Goal: Find specific page/section: Find specific page/section

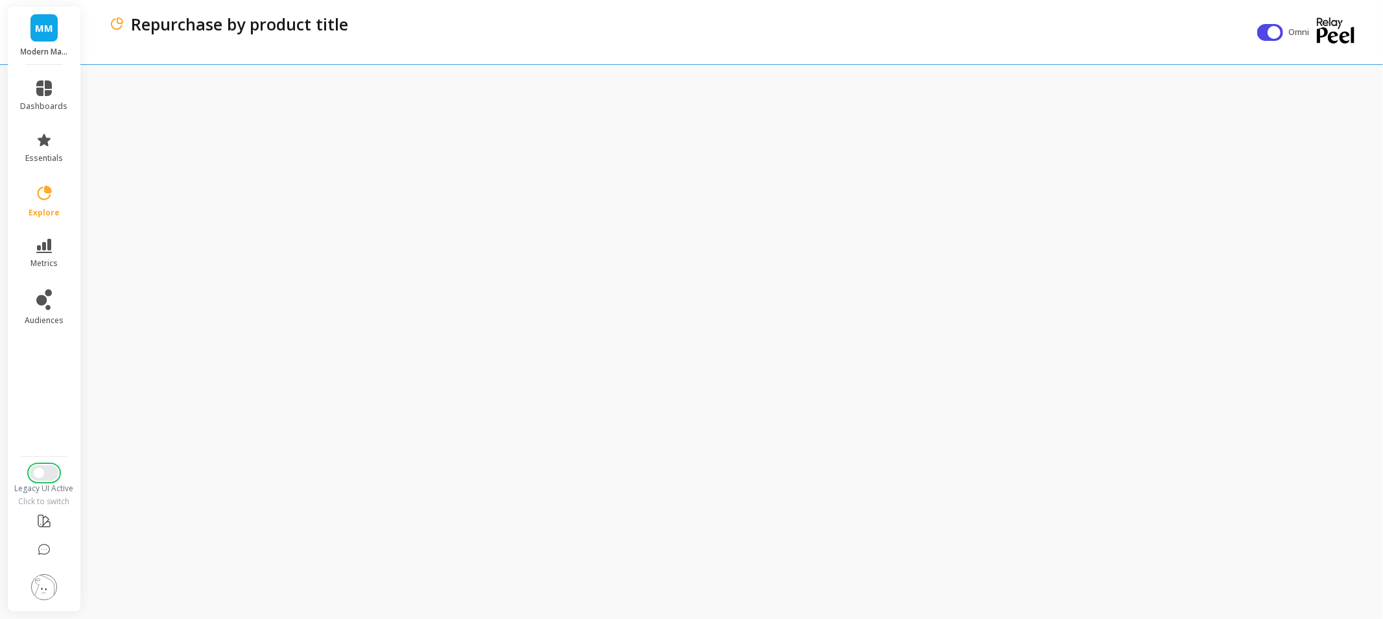
click at [51, 473] on button "Switch to New UI" at bounding box center [44, 473] width 29 height 16
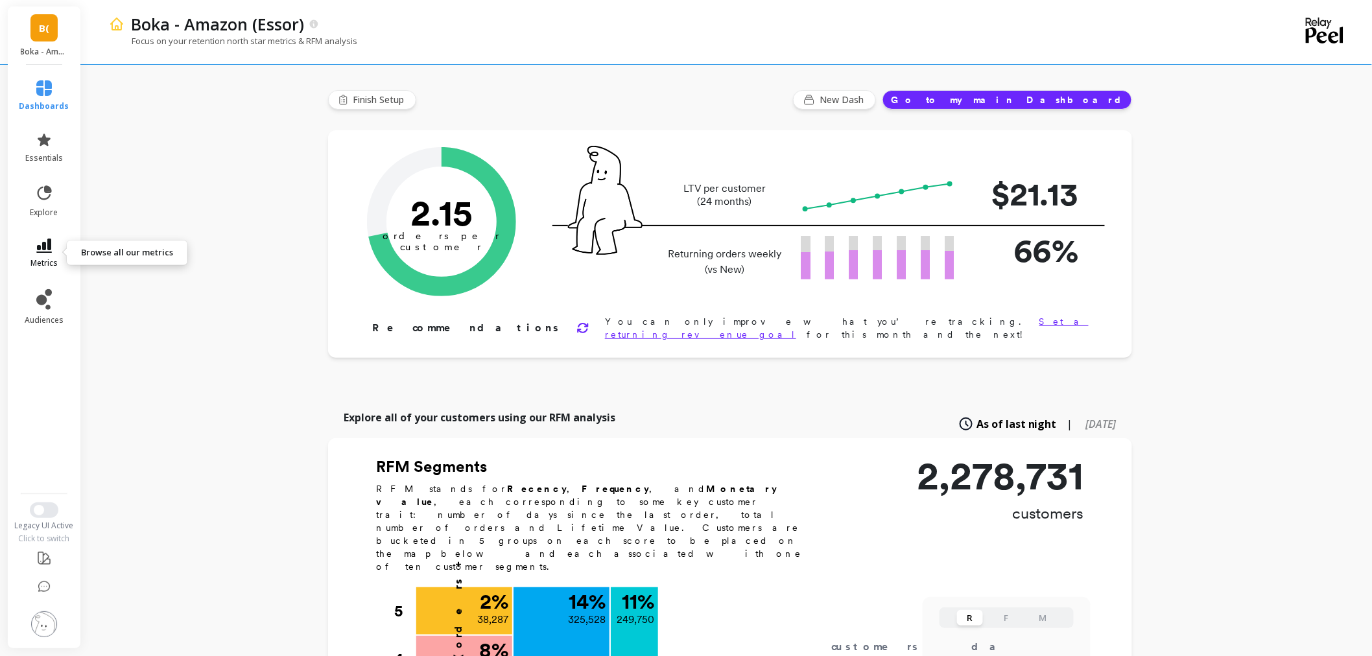
drag, startPoint x: 51, startPoint y: 262, endPoint x: 63, endPoint y: 254, distance: 14.9
click at [52, 262] on span "metrics" at bounding box center [43, 263] width 27 height 10
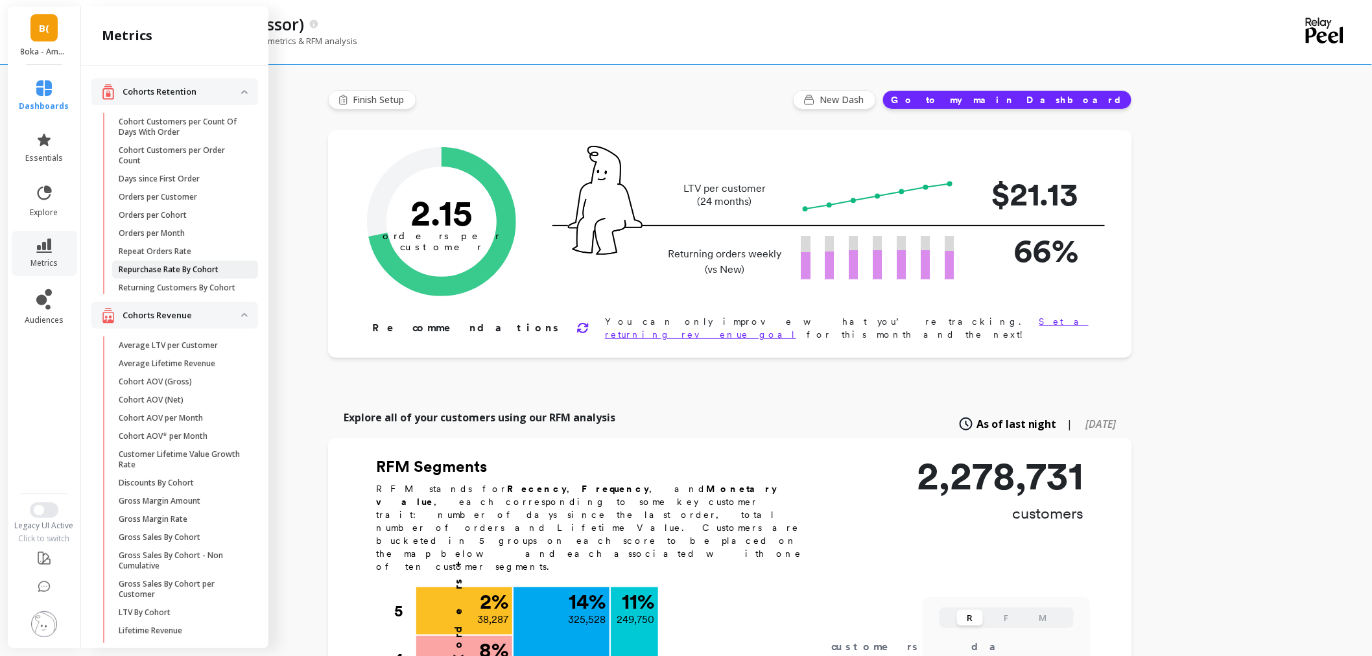
scroll to position [1279, 0]
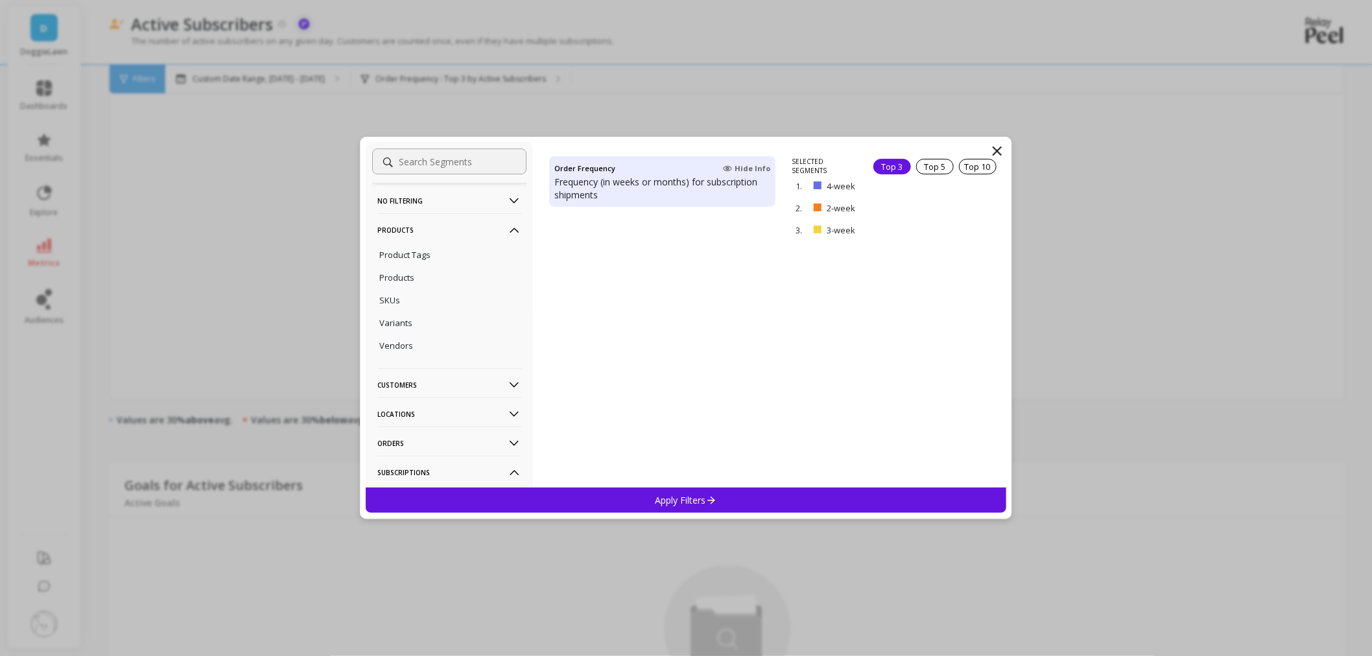
scroll to position [992, 0]
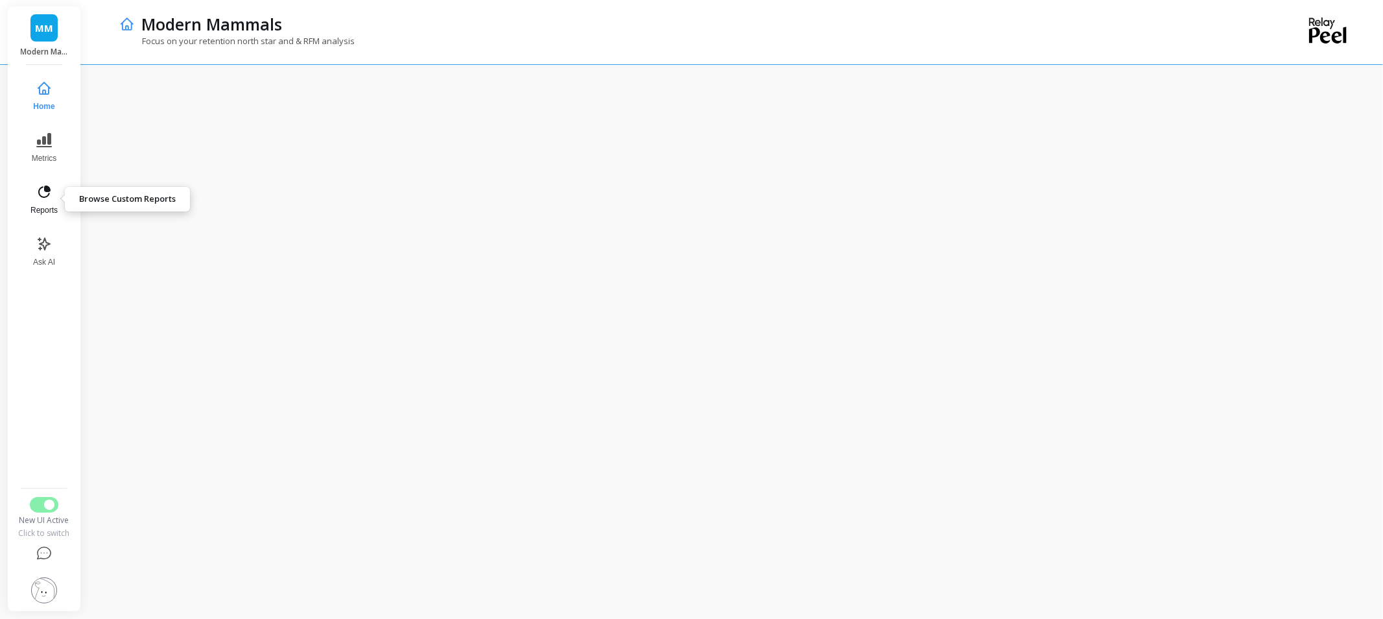
click at [39, 198] on icon at bounding box center [44, 192] width 16 height 16
click at [31, 516] on div "New UI Active" at bounding box center [43, 520] width 55 height 10
click at [36, 507] on button "Switch to Legacy UI" at bounding box center [44, 505] width 29 height 16
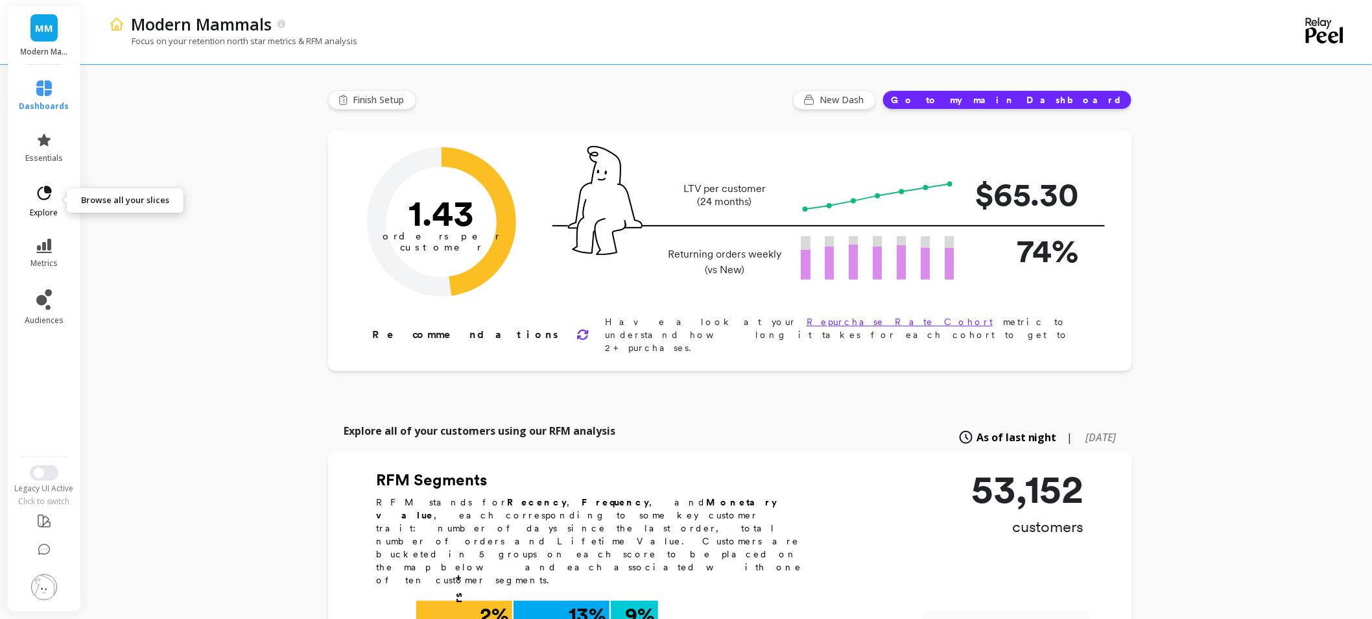
click at [44, 208] on span "explore" at bounding box center [44, 213] width 28 height 10
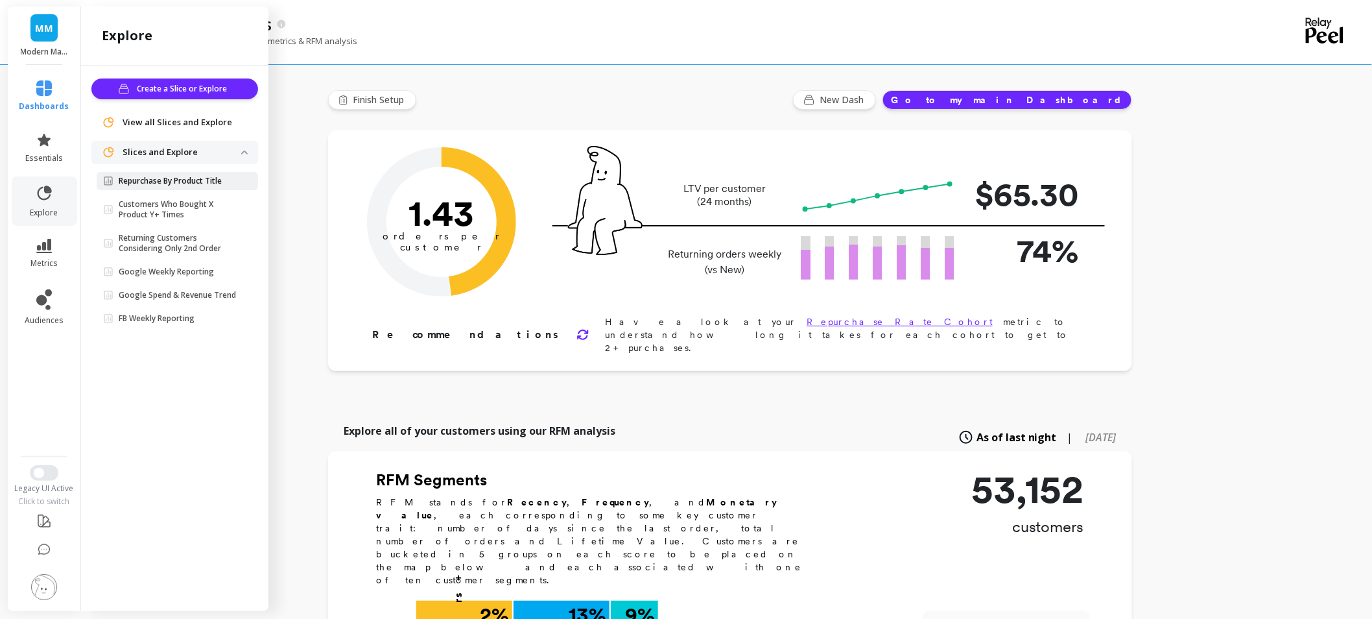
click at [152, 184] on p "Repurchase By Product Title" at bounding box center [170, 181] width 103 height 10
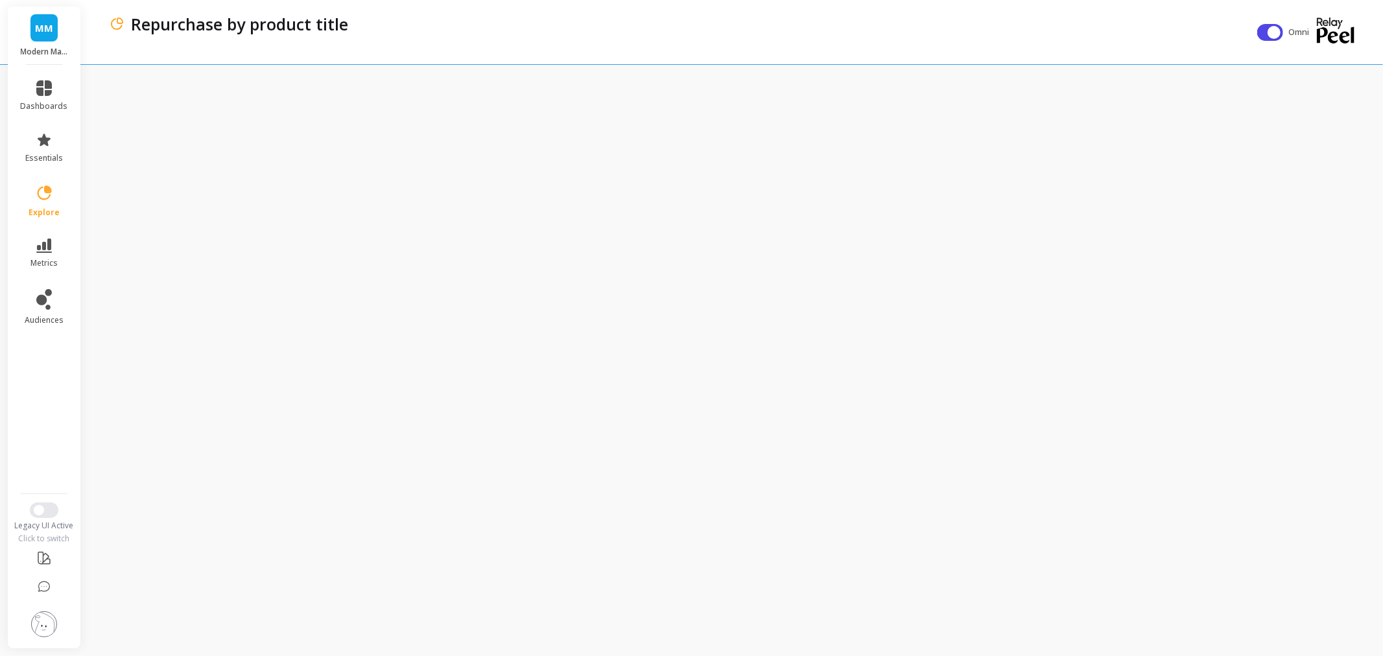
click at [43, 237] on li "metrics" at bounding box center [44, 253] width 63 height 45
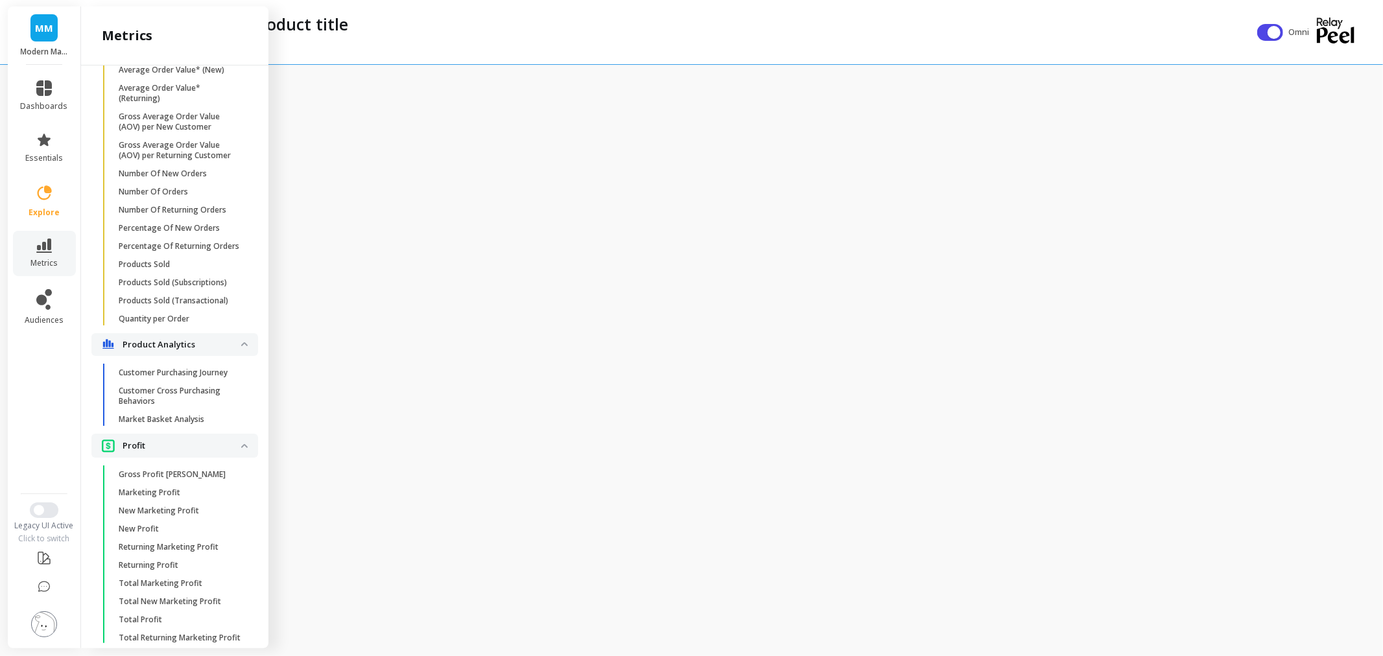
scroll to position [2259, 0]
